Goal: Task Accomplishment & Management: Manage account settings

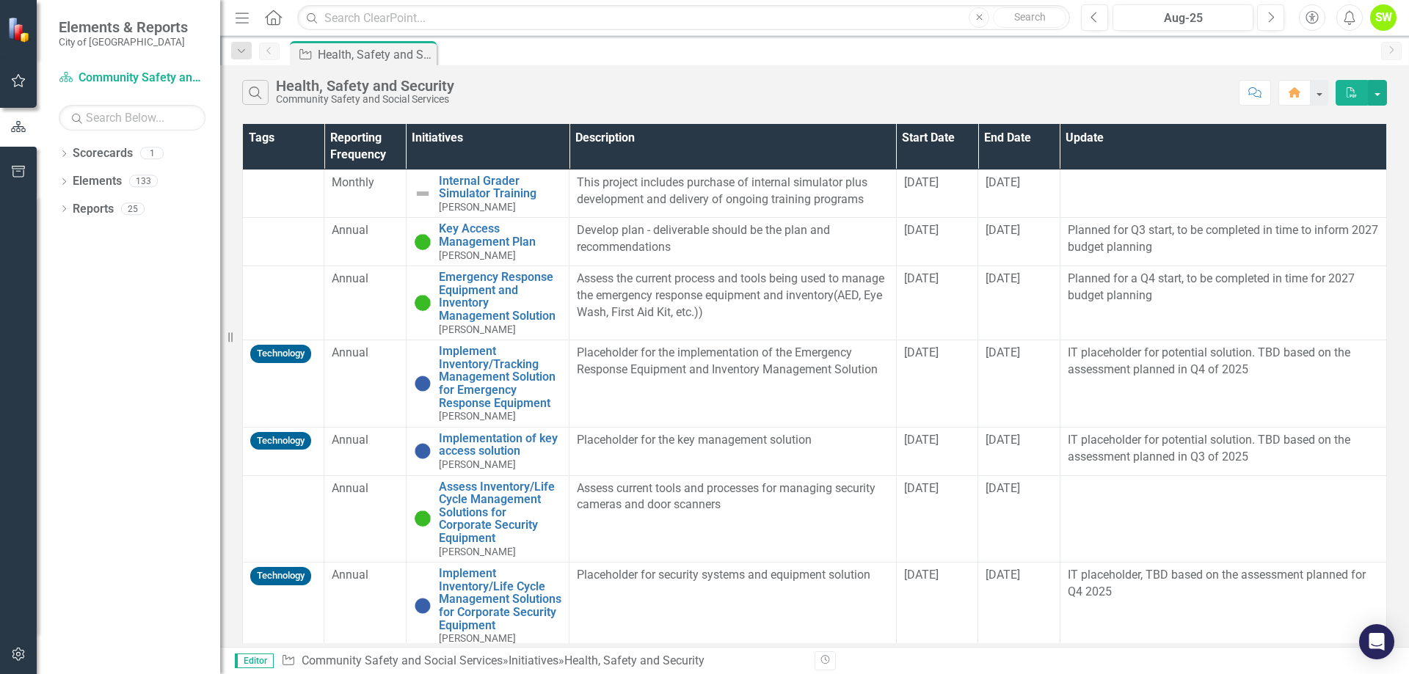
click at [638, 73] on div "Search Health, Safety and Security Community Safety and Social Services Comment…" at bounding box center [814, 89] width 1189 height 48
drag, startPoint x: 1074, startPoint y: 81, endPoint x: 1090, endPoint y: 73, distance: 17.7
click at [1074, 81] on div "Search Health, Safety and Security Community Safety and Social Services" at bounding box center [736, 92] width 989 height 25
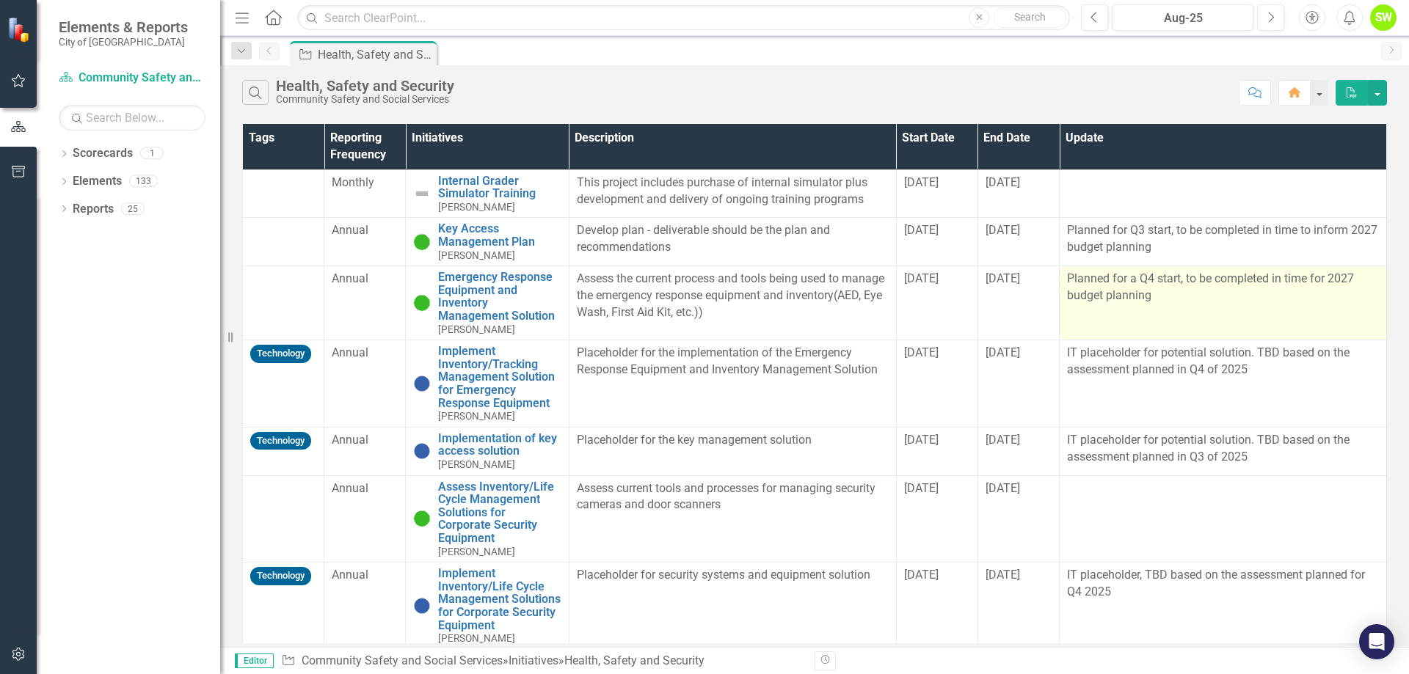
drag, startPoint x: 1382, startPoint y: 178, endPoint x: 1375, endPoint y: 319, distance: 141.8
click at [1377, 318] on div "Tags Reporting Frequency Initiatives Description Start Date End Date Update Mon…" at bounding box center [814, 384] width 1145 height 520
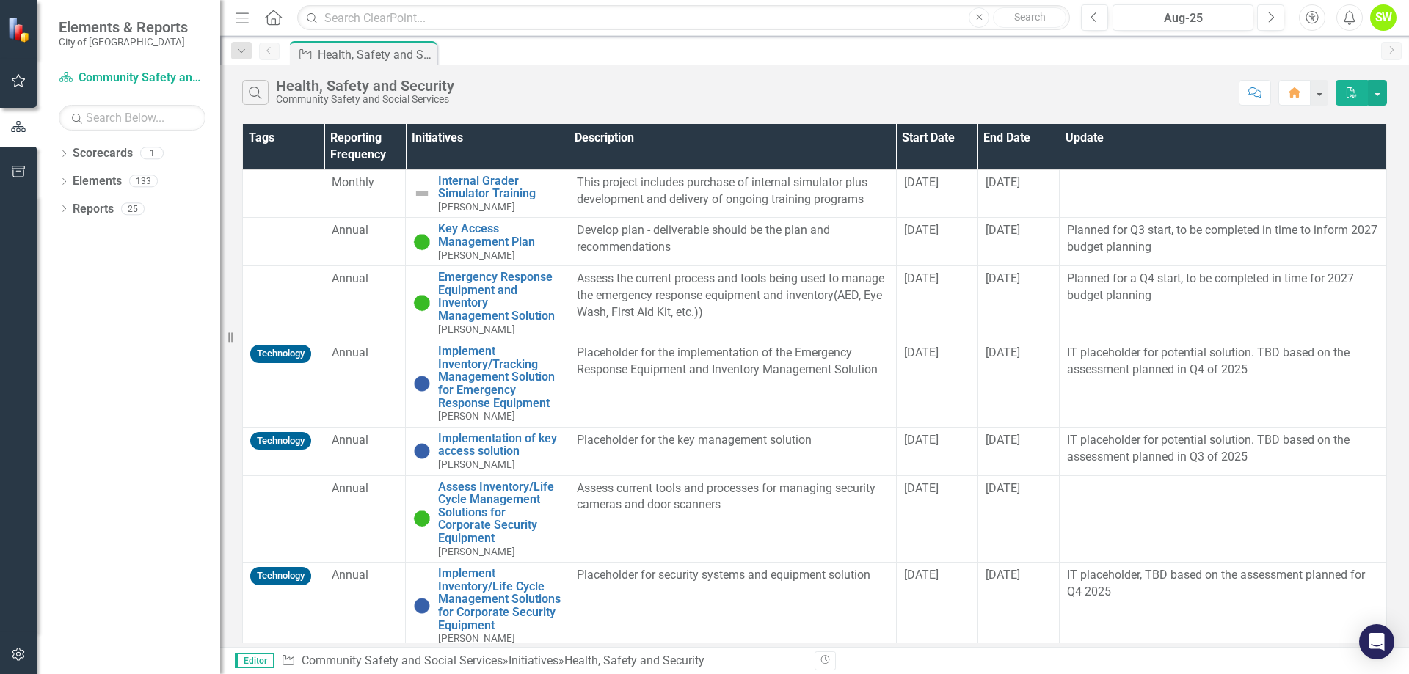
click at [1032, 69] on div "Search Health, Safety and Security Community Safety and Social Services Comment…" at bounding box center [814, 89] width 1189 height 48
click at [439, 51] on div "Initiative Health, Safety and Security Pin" at bounding box center [363, 52] width 153 height 23
drag, startPoint x: 76, startPoint y: 249, endPoint x: 80, endPoint y: 238, distance: 11.2
click at [79, 247] on div "Dropdown Scorecards 1 Community Safety and Social Services Dropdown Elements 13…" at bounding box center [128, 408] width 183 height 533
click at [122, 301] on div "Dropdown Scorecards 1 Community Safety and Social Services Dropdown Elements 13…" at bounding box center [128, 408] width 183 height 533
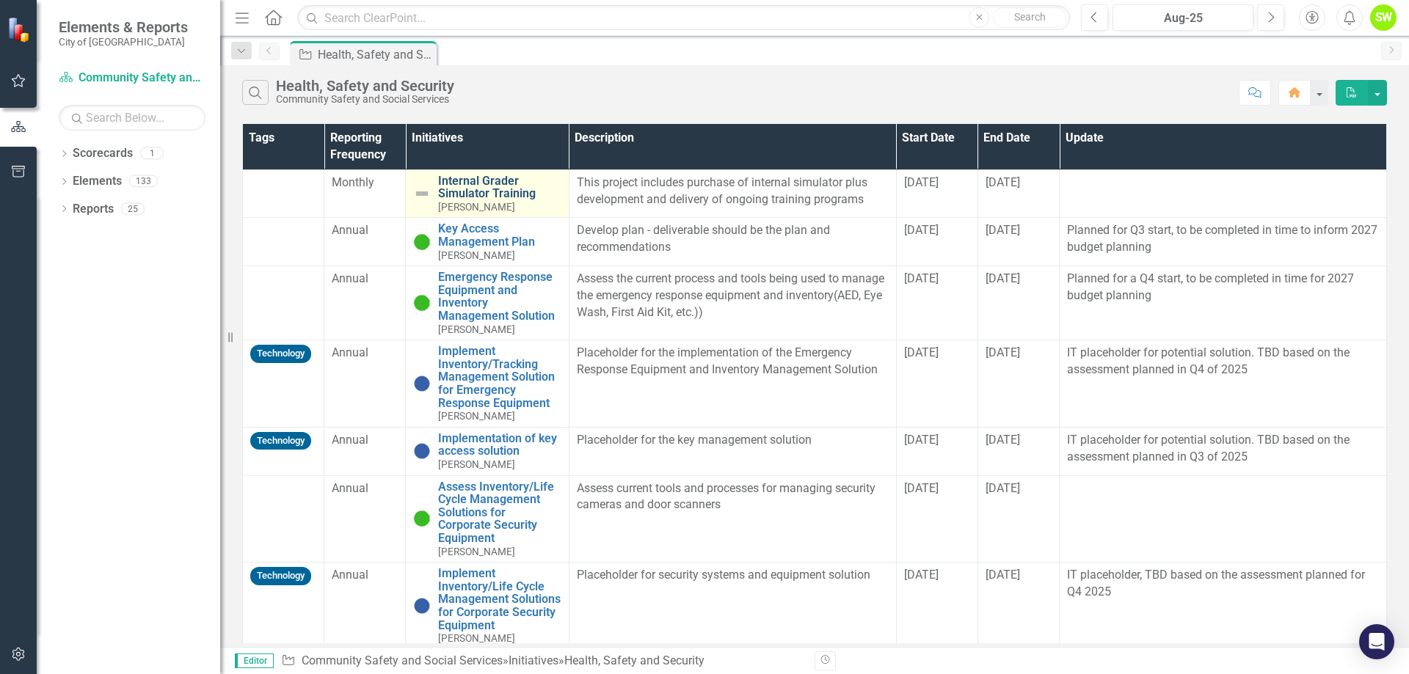
click at [481, 190] on link "Internal Grader Simulator Training" at bounding box center [499, 188] width 123 height 26
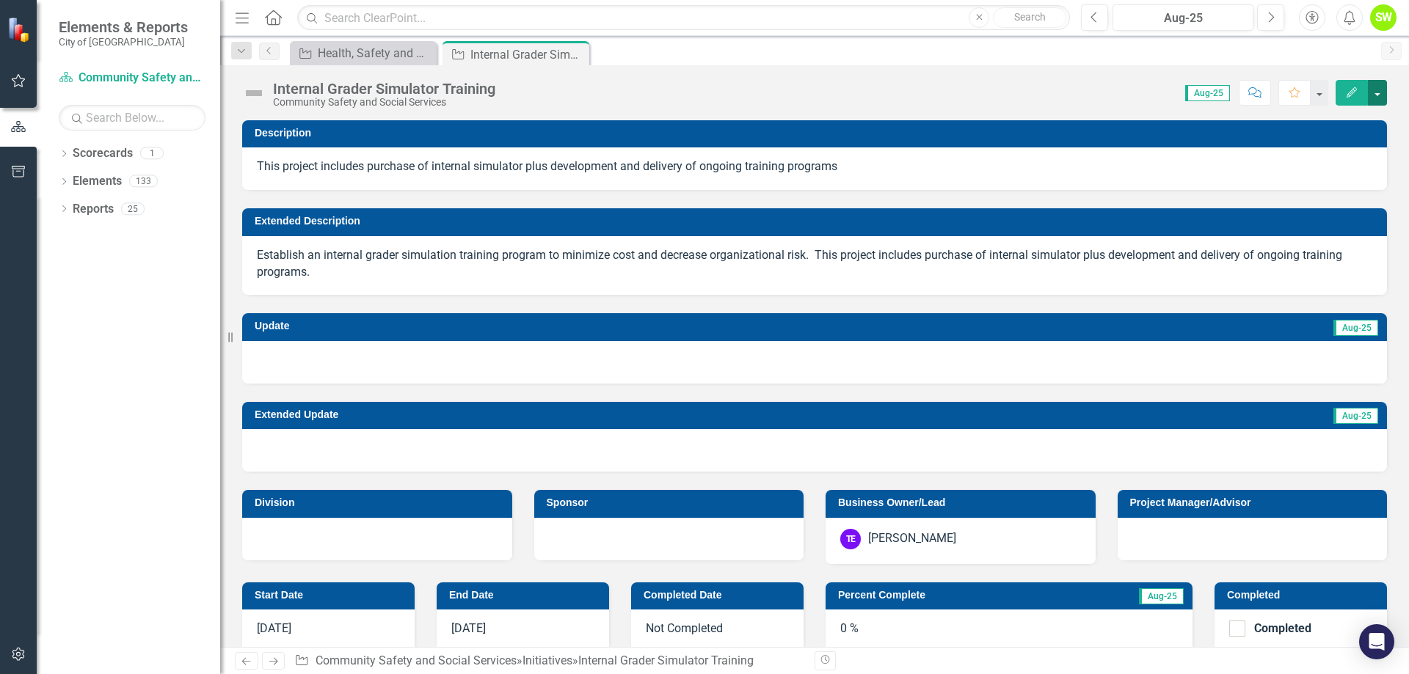
click at [1380, 93] on button "button" at bounding box center [1377, 93] width 19 height 26
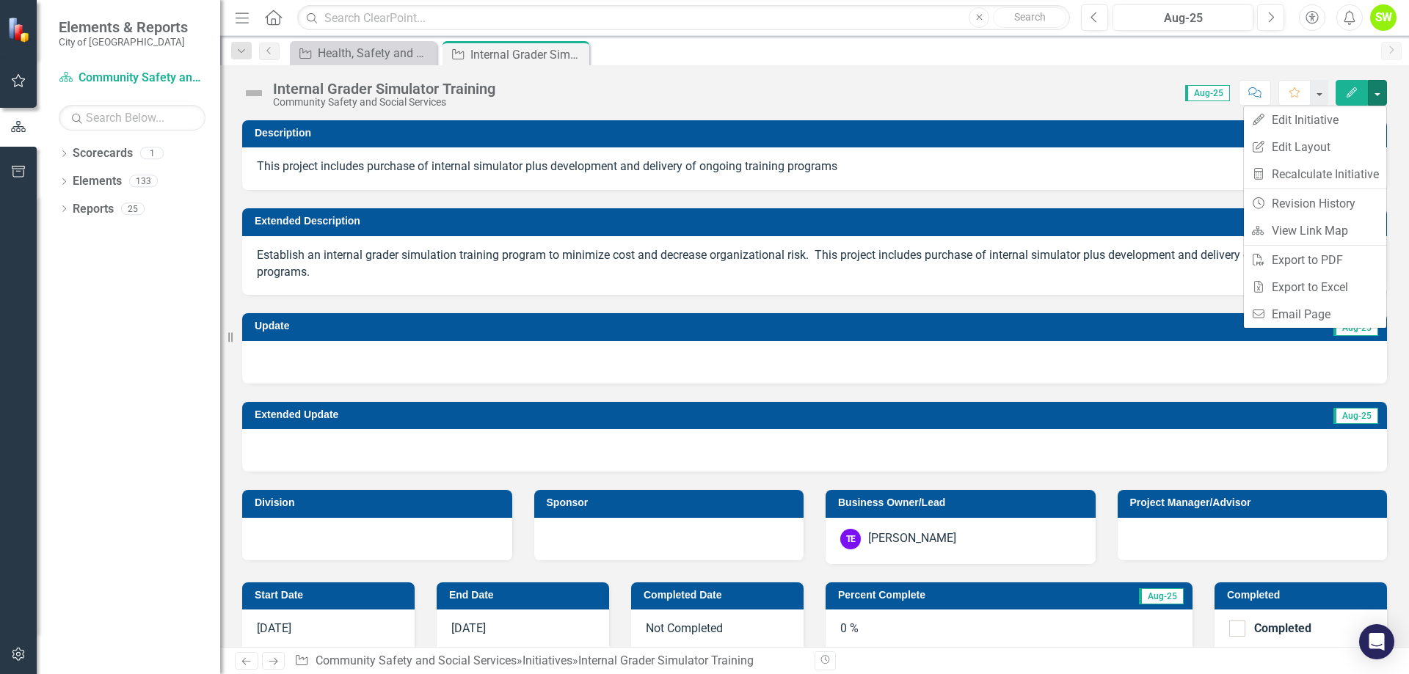
click at [662, 318] on td "Update" at bounding box center [497, 328] width 484 height 22
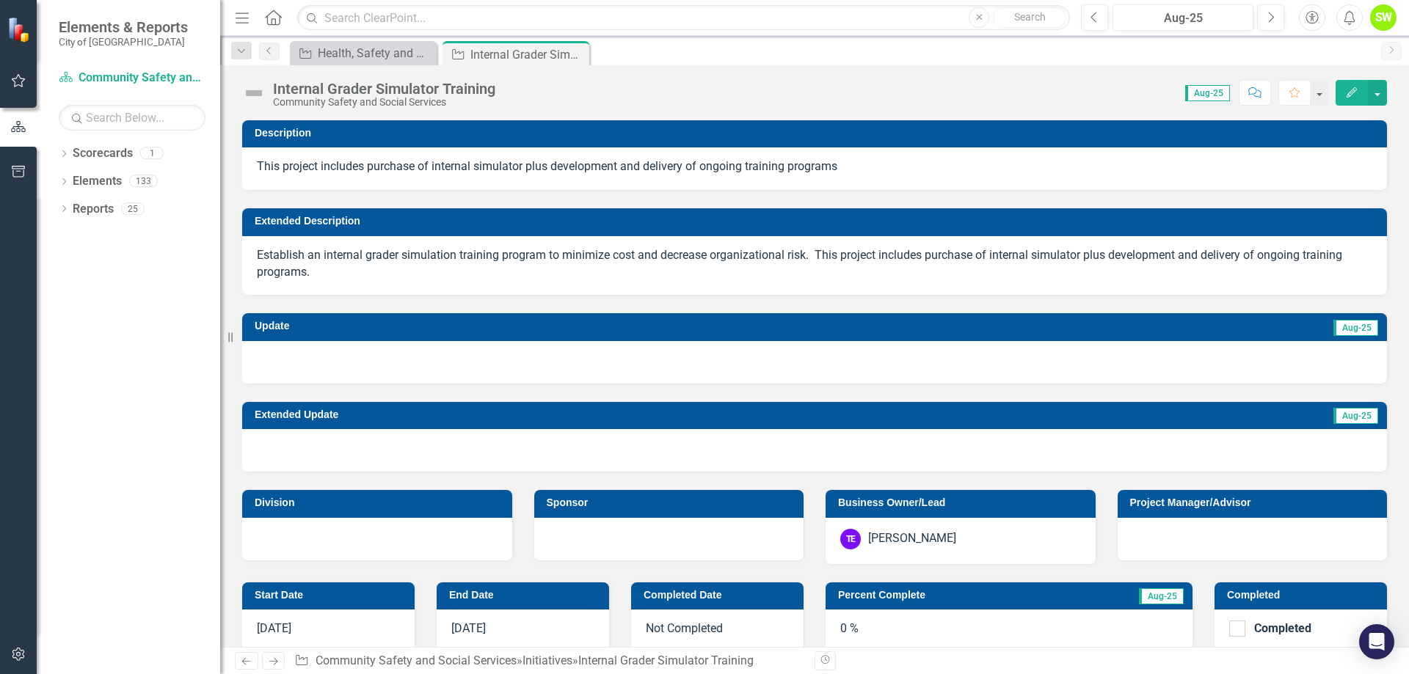
click at [1363, 329] on span "Aug-25" at bounding box center [1355, 328] width 45 height 16
click at [1340, 330] on span "Aug-25" at bounding box center [1355, 328] width 45 height 16
click at [230, 340] on icon "Resize" at bounding box center [233, 338] width 15 height 12
click at [394, 359] on div at bounding box center [814, 362] width 1145 height 43
click at [259, 354] on div at bounding box center [814, 362] width 1145 height 43
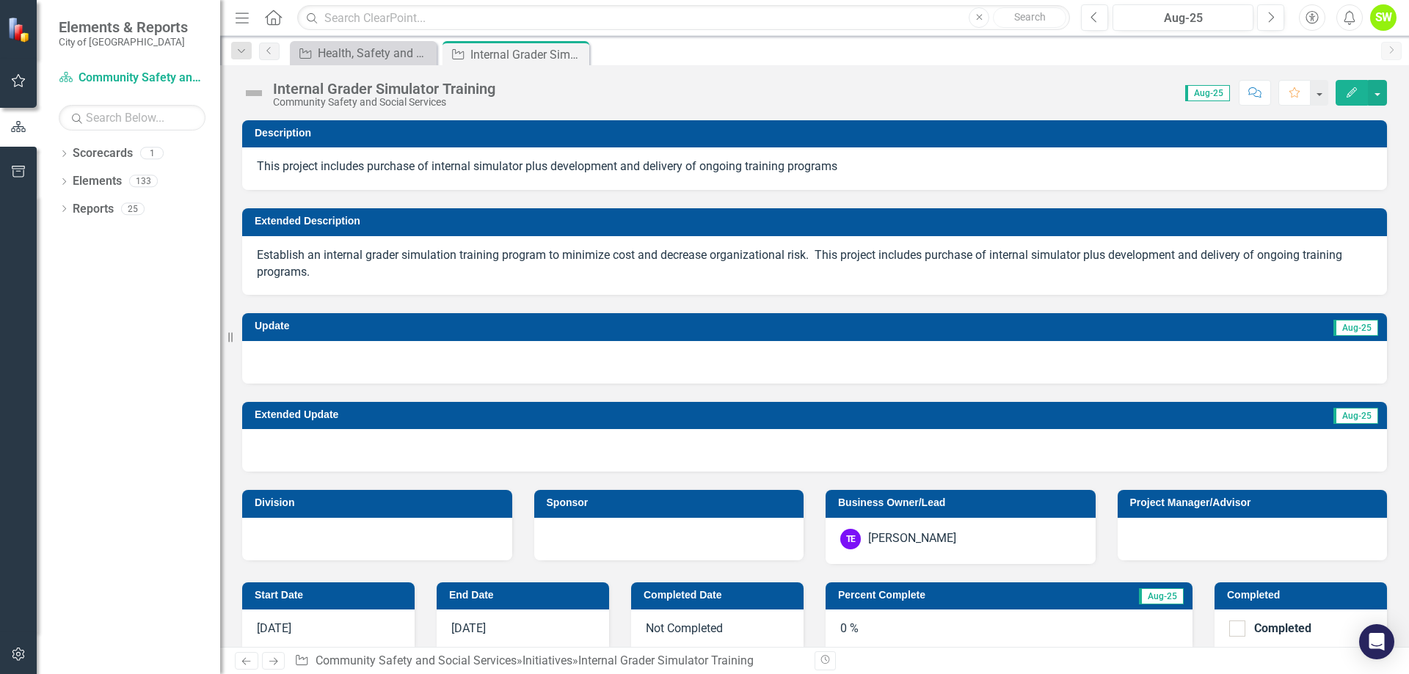
click at [229, 338] on icon at bounding box center [230, 337] width 4 height 10
click at [1357, 95] on icon "Edit" at bounding box center [1351, 92] width 13 height 10
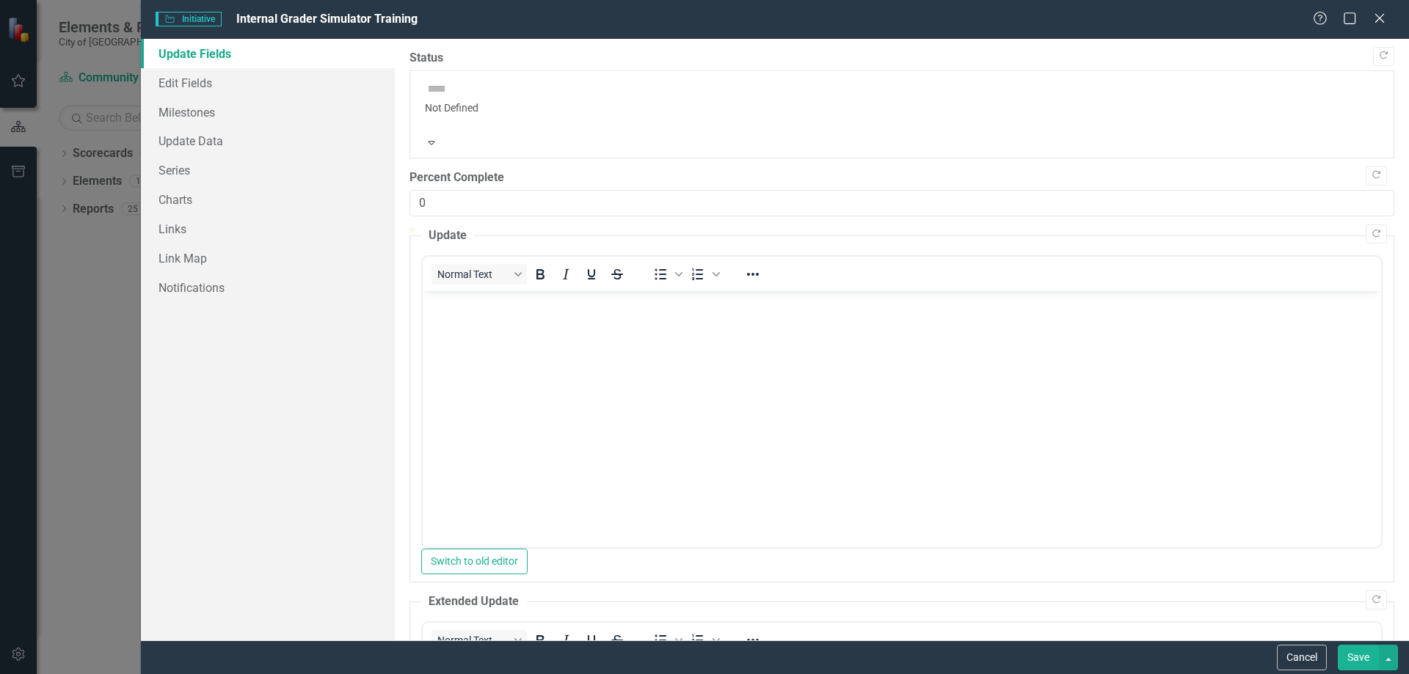
click at [444, 131] on div "Expand" at bounding box center [431, 142] width 25 height 22
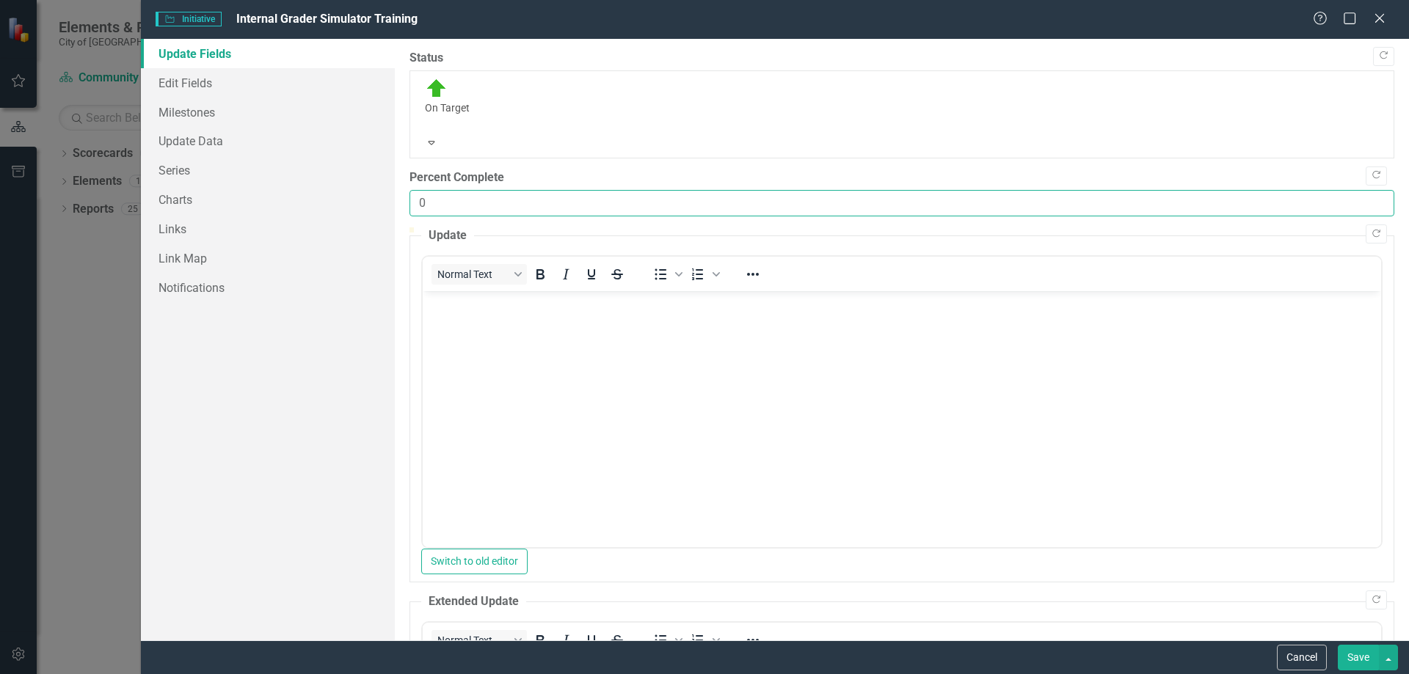
click at [1369, 190] on input "0" at bounding box center [901, 203] width 985 height 27
type input "85"
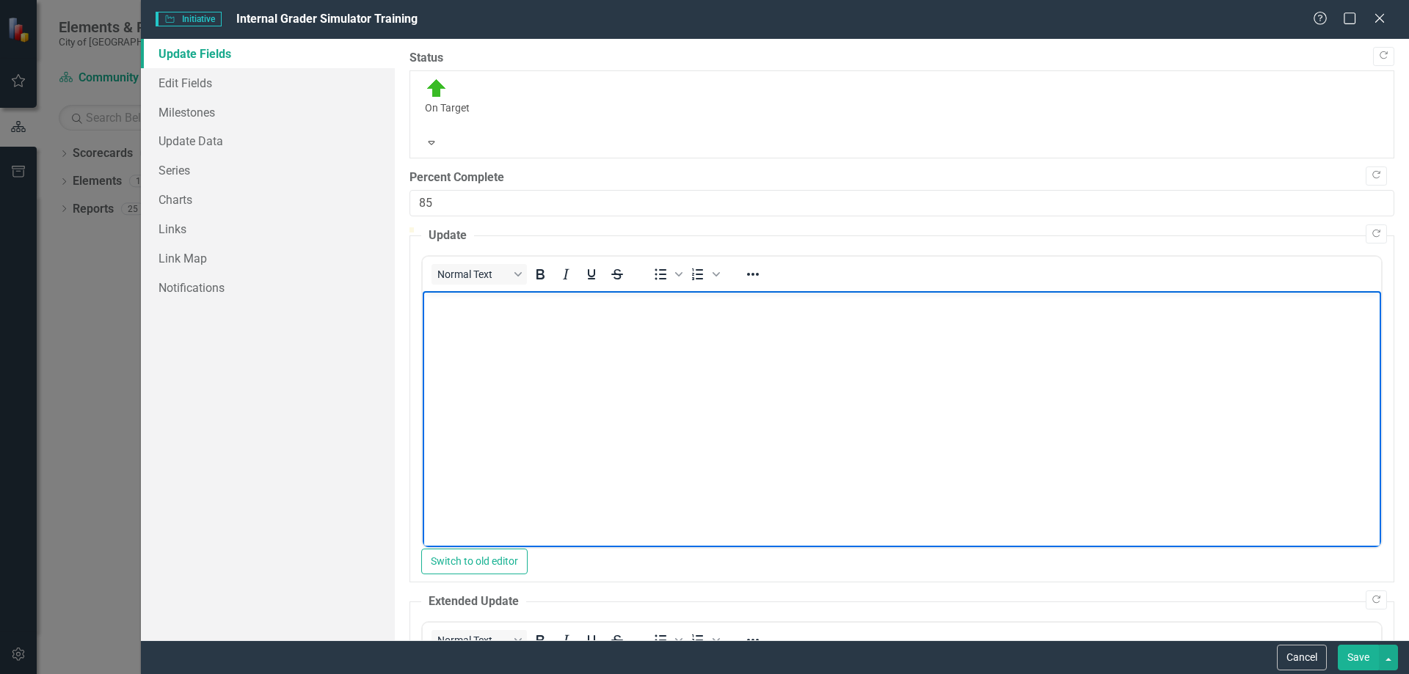
click at [991, 318] on body "Rich Text Area. Press ALT-0 for help." at bounding box center [901, 401] width 958 height 220
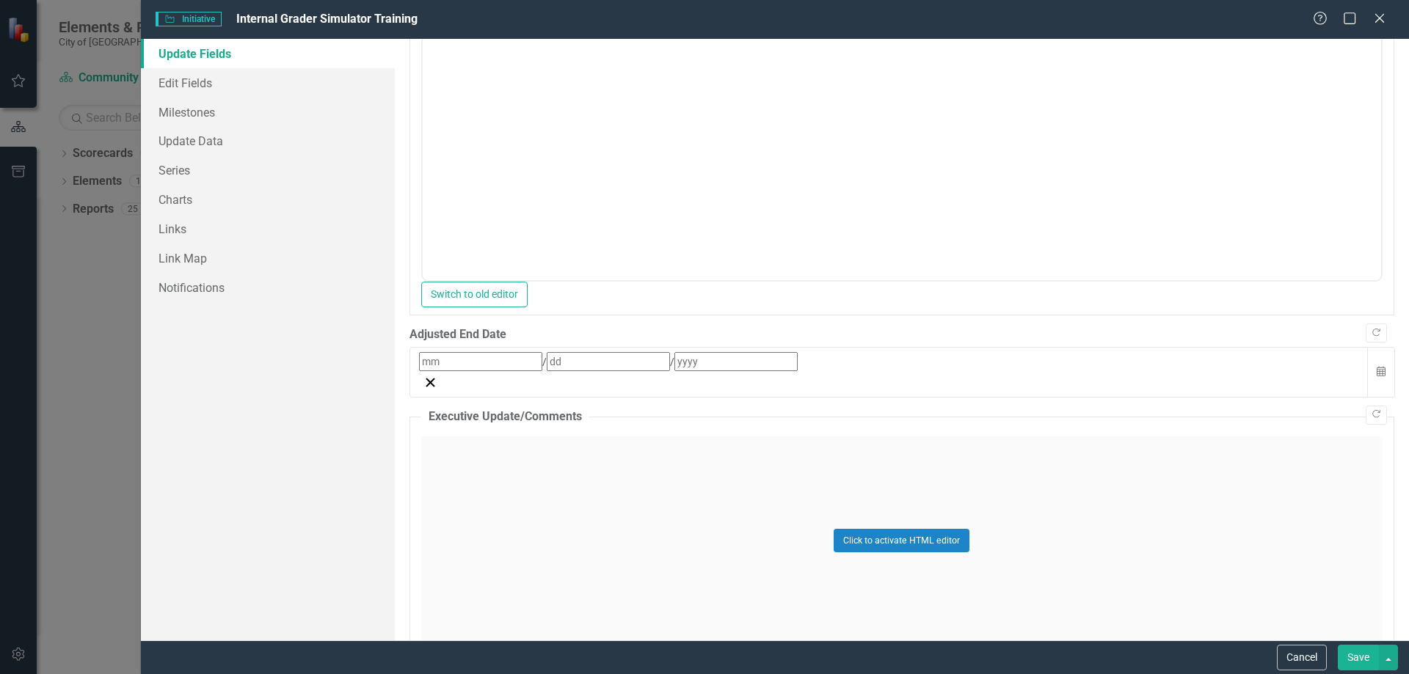
scroll to position [670, 0]
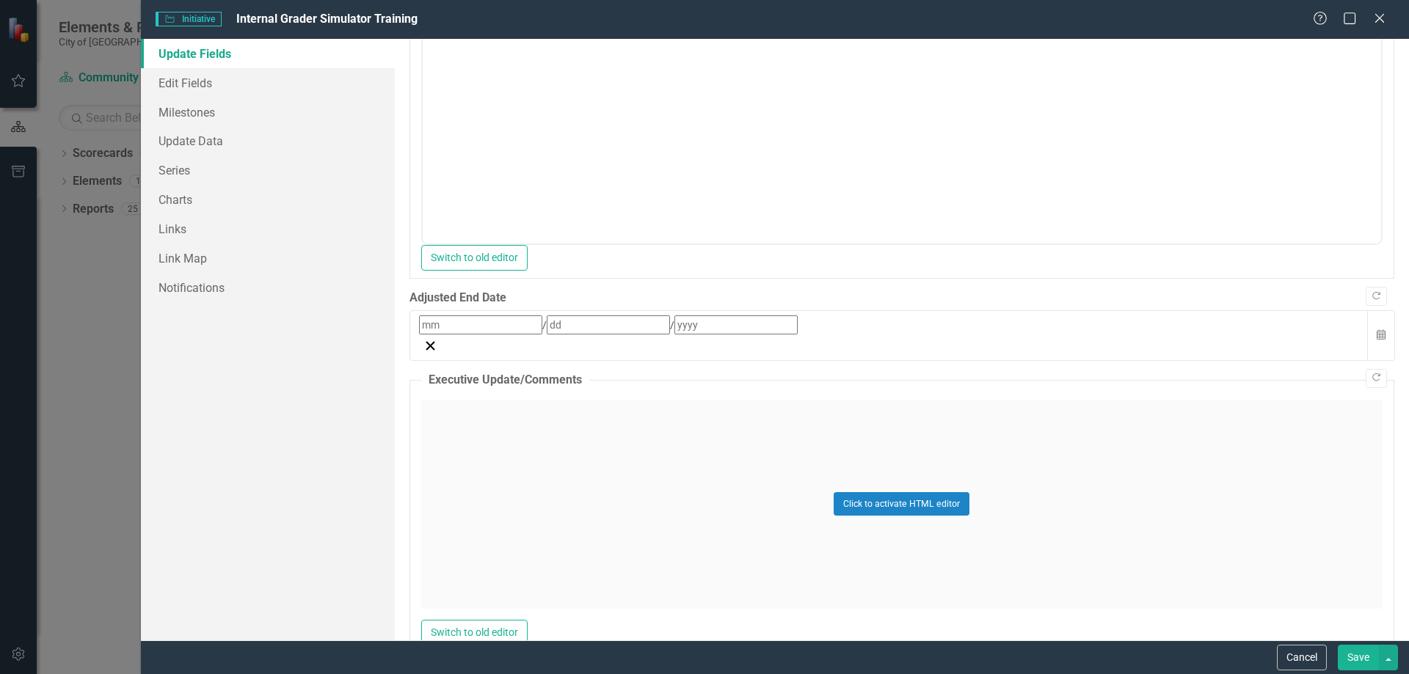
click at [1358, 658] on button "Save" at bounding box center [1358, 658] width 41 height 26
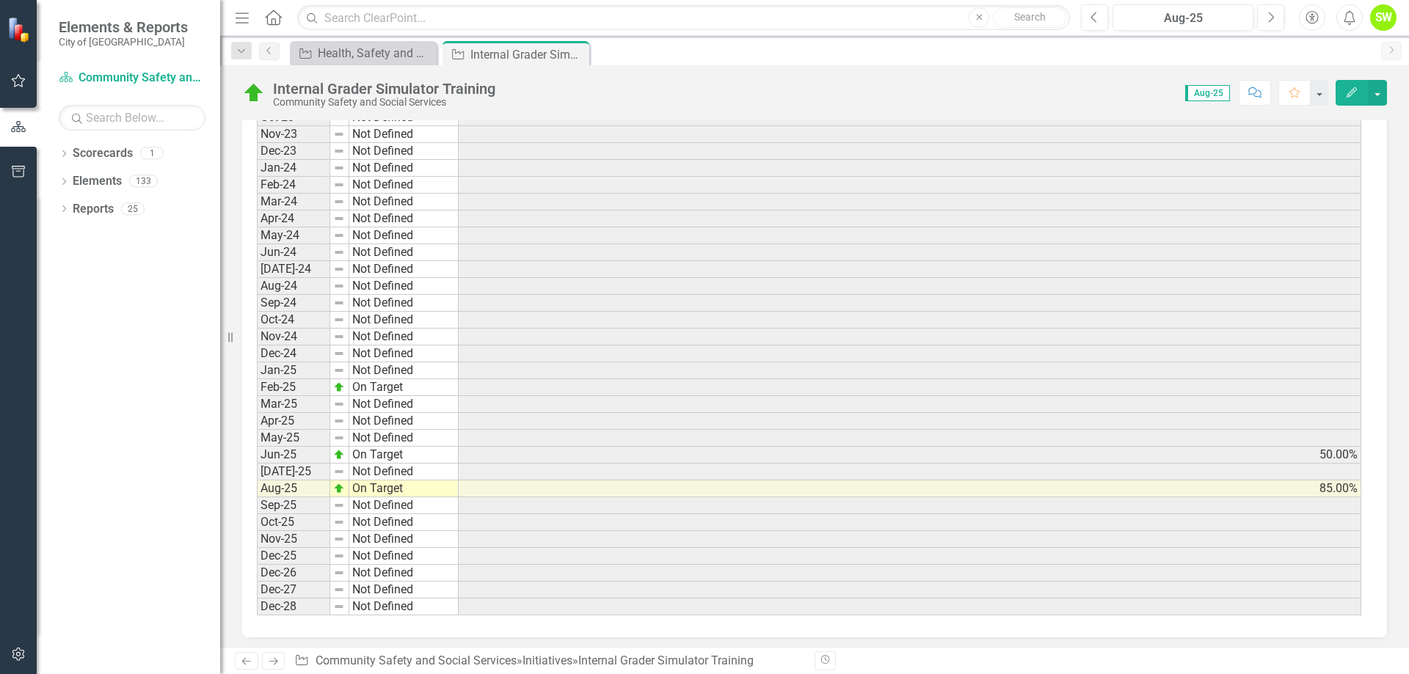
scroll to position [1749, 0]
